Goal: Task Accomplishment & Management: Manage account settings

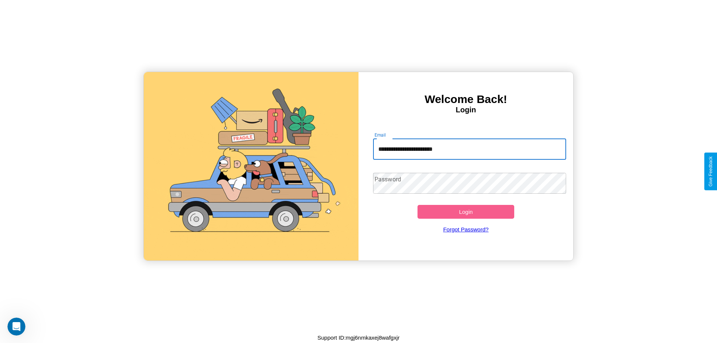
type input "**********"
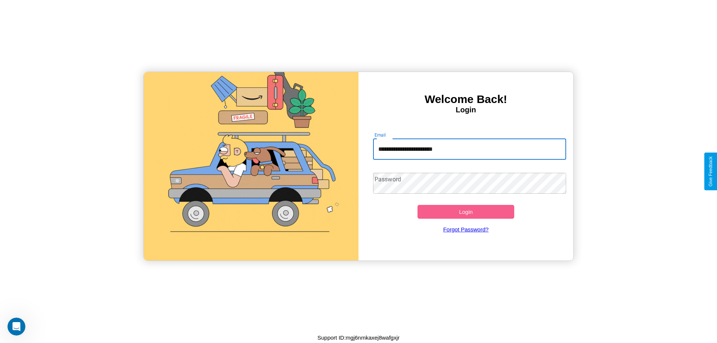
click at [465, 212] on button "Login" at bounding box center [465, 212] width 97 height 14
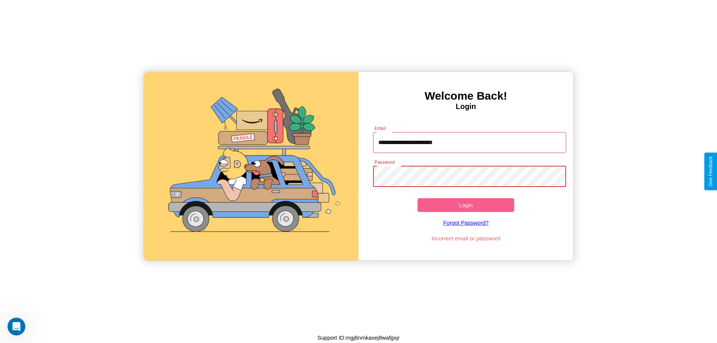
click at [465, 205] on button "Login" at bounding box center [465, 205] width 97 height 14
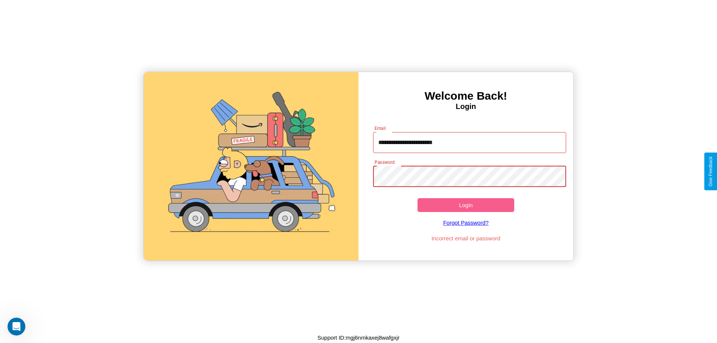
click at [465, 205] on button "Login" at bounding box center [465, 205] width 97 height 14
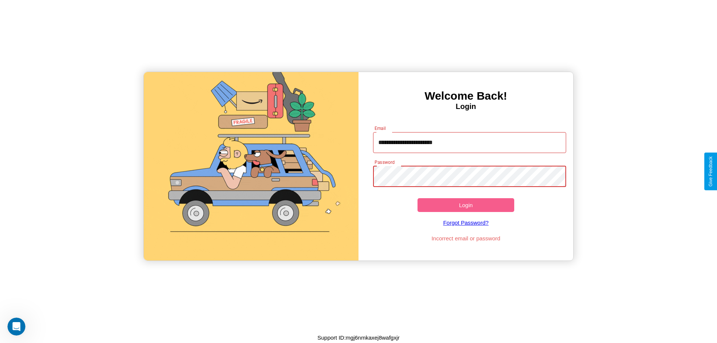
click at [465, 205] on button "Login" at bounding box center [465, 205] width 97 height 14
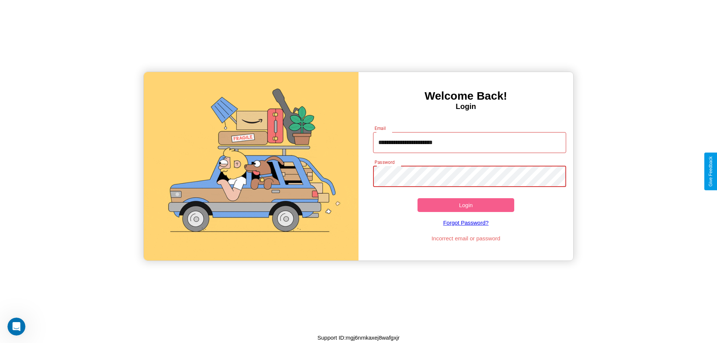
click at [465, 205] on button "Login" at bounding box center [465, 205] width 97 height 14
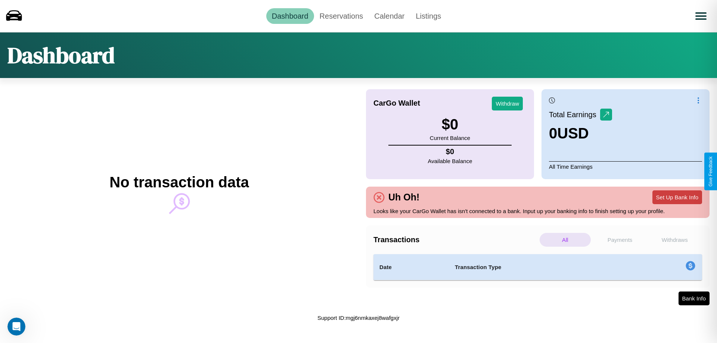
click at [677, 197] on button "Set Up Bank Info" at bounding box center [677, 197] width 50 height 14
